Goal: Task Accomplishment & Management: Manage account settings

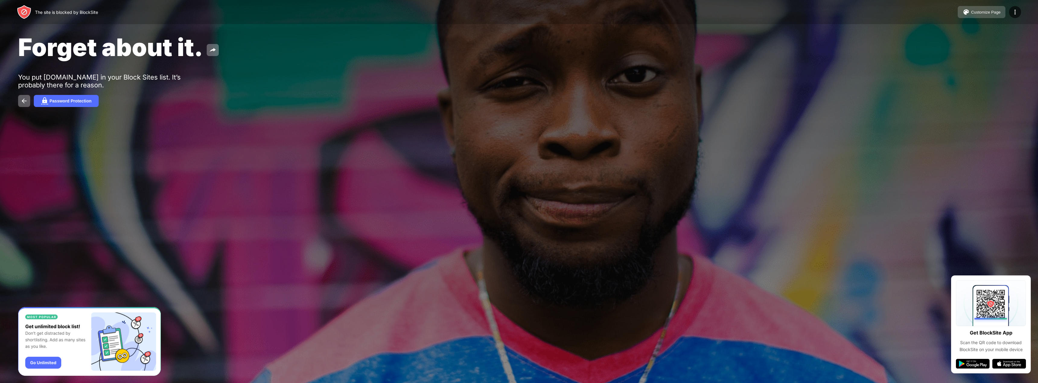
click at [976, 16] on button "Customize Page" at bounding box center [982, 12] width 48 height 12
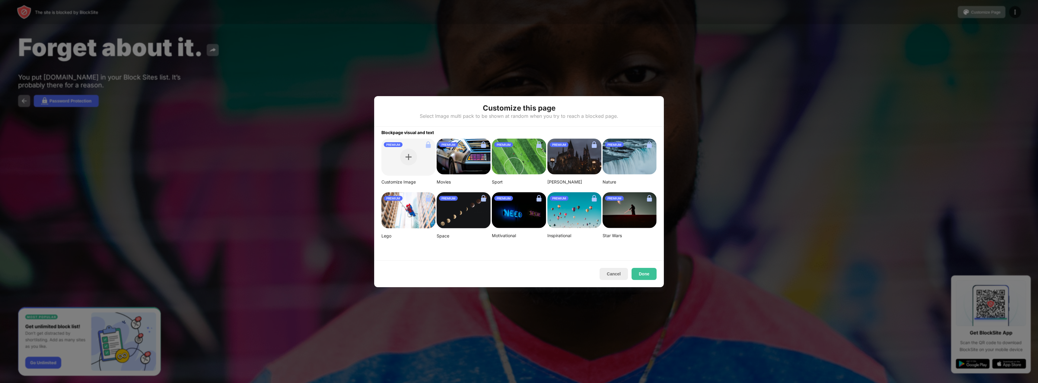
click at [752, 130] on div at bounding box center [519, 191] width 1038 height 383
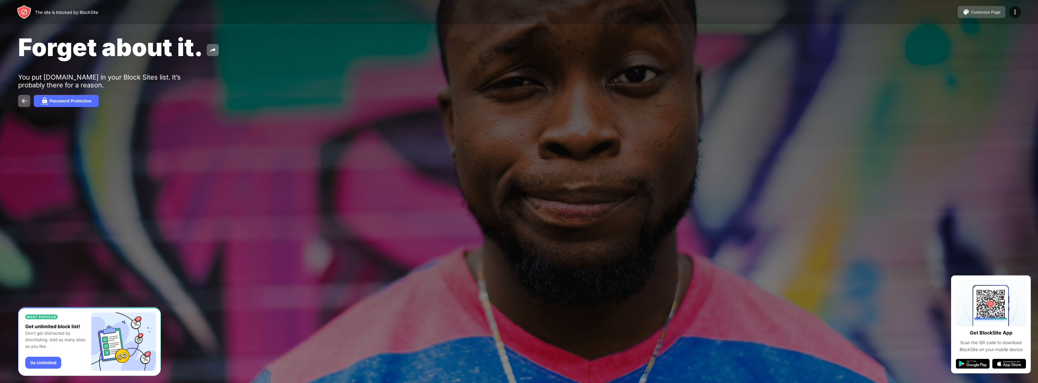
click at [995, 11] on div "Customize Page" at bounding box center [986, 12] width 30 height 5
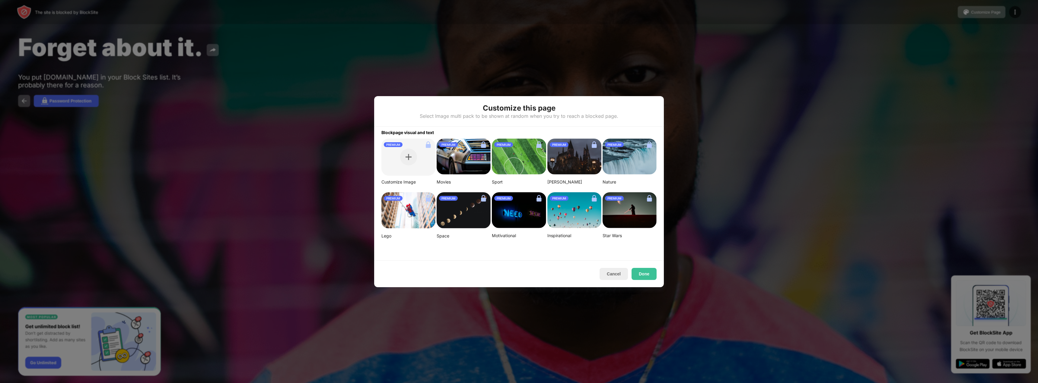
click at [505, 221] on img at bounding box center [519, 210] width 54 height 36
click at [609, 280] on button "Cancel" at bounding box center [613, 274] width 28 height 12
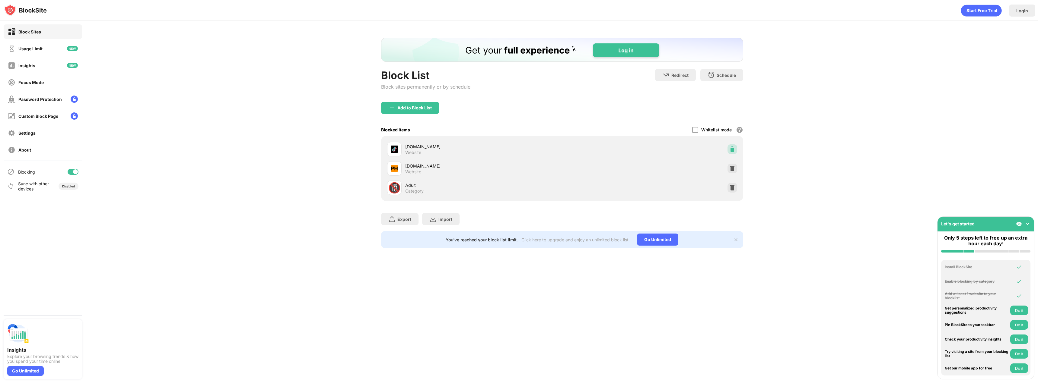
click at [735, 150] on div at bounding box center [732, 150] width 10 height 10
